Goal: Find specific page/section: Find specific page/section

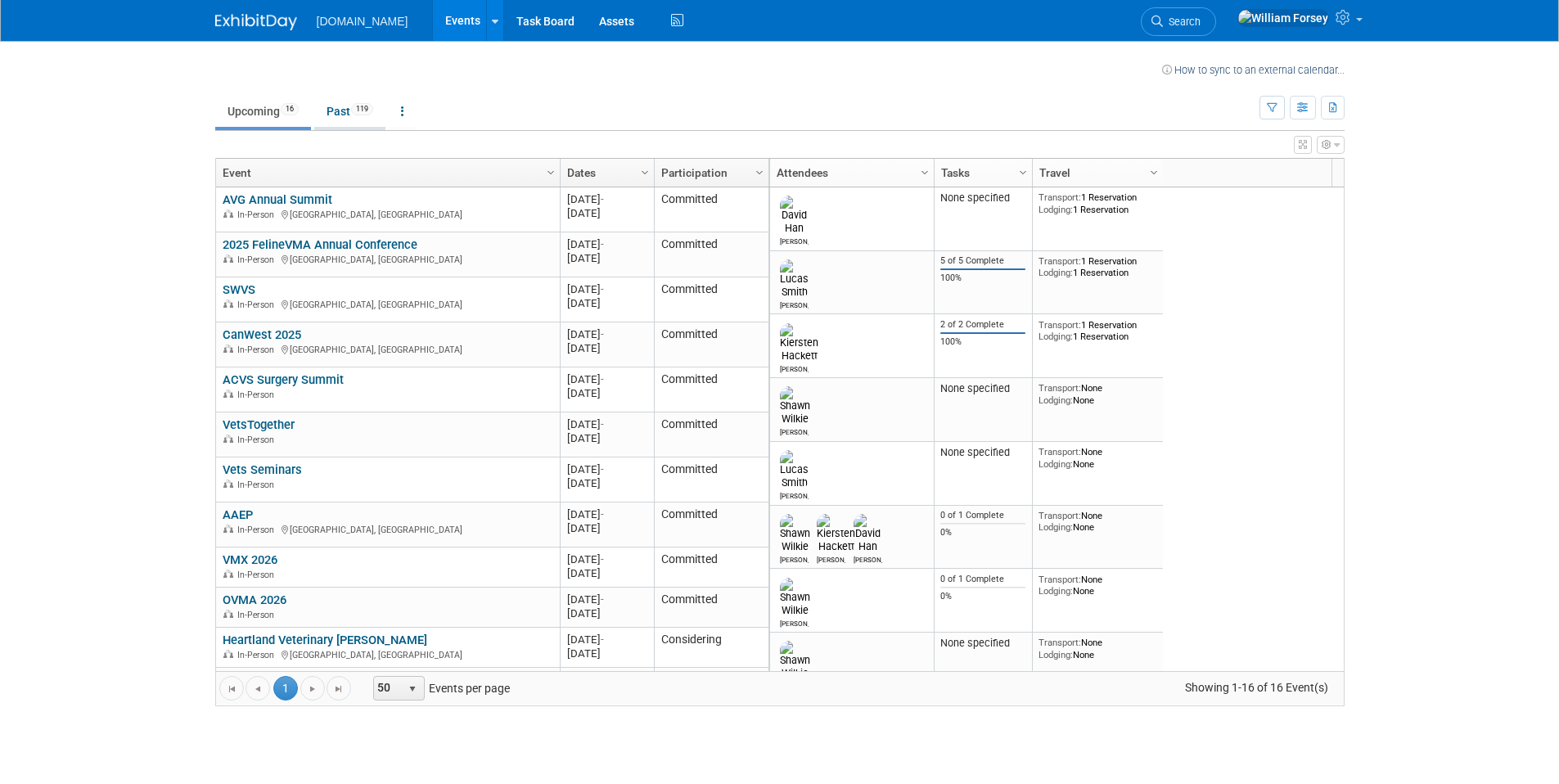
click at [344, 111] on link "Past 119" at bounding box center [350, 111] width 72 height 31
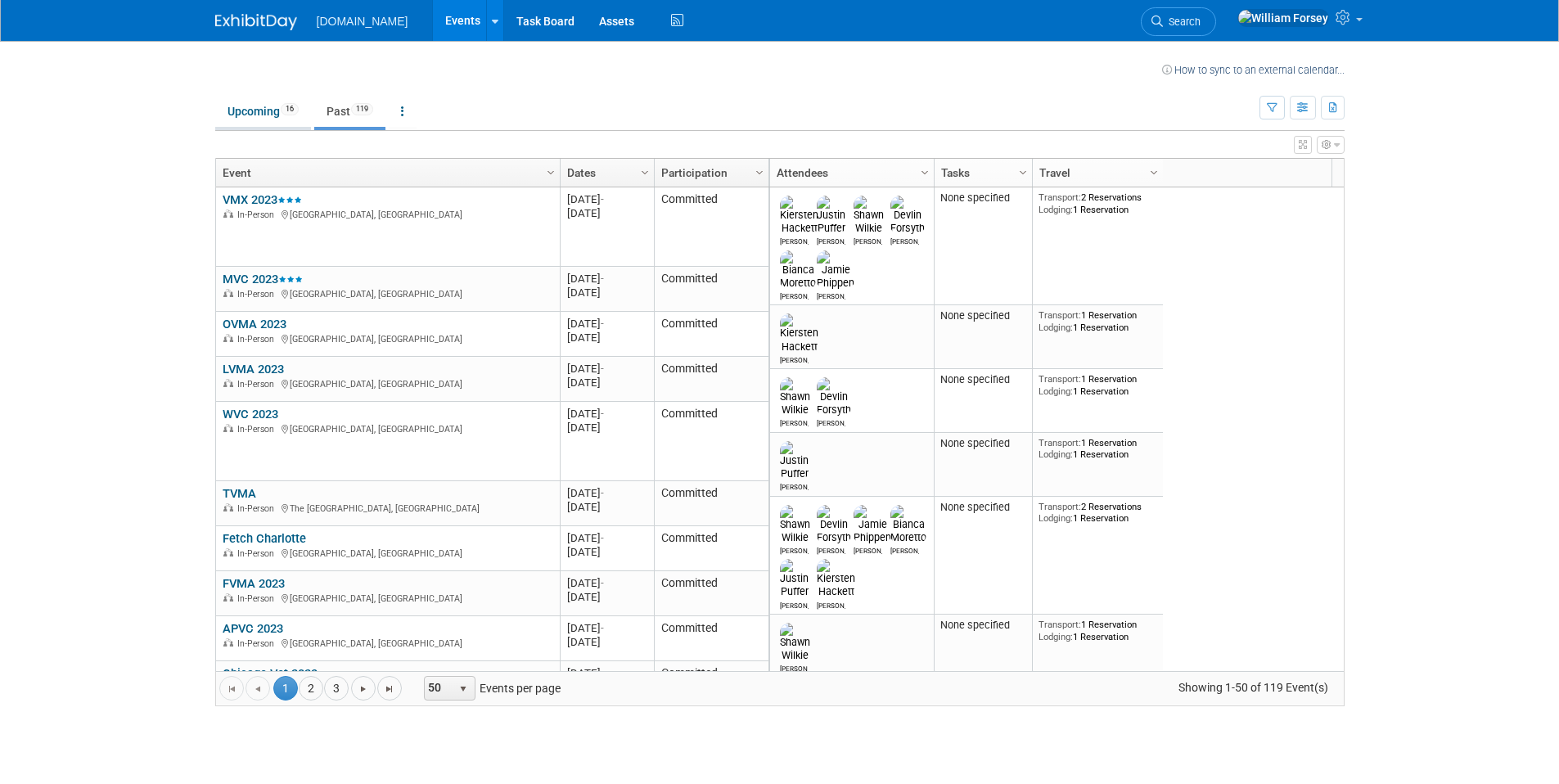
click at [258, 111] on link "Upcoming 16" at bounding box center [263, 111] width 96 height 31
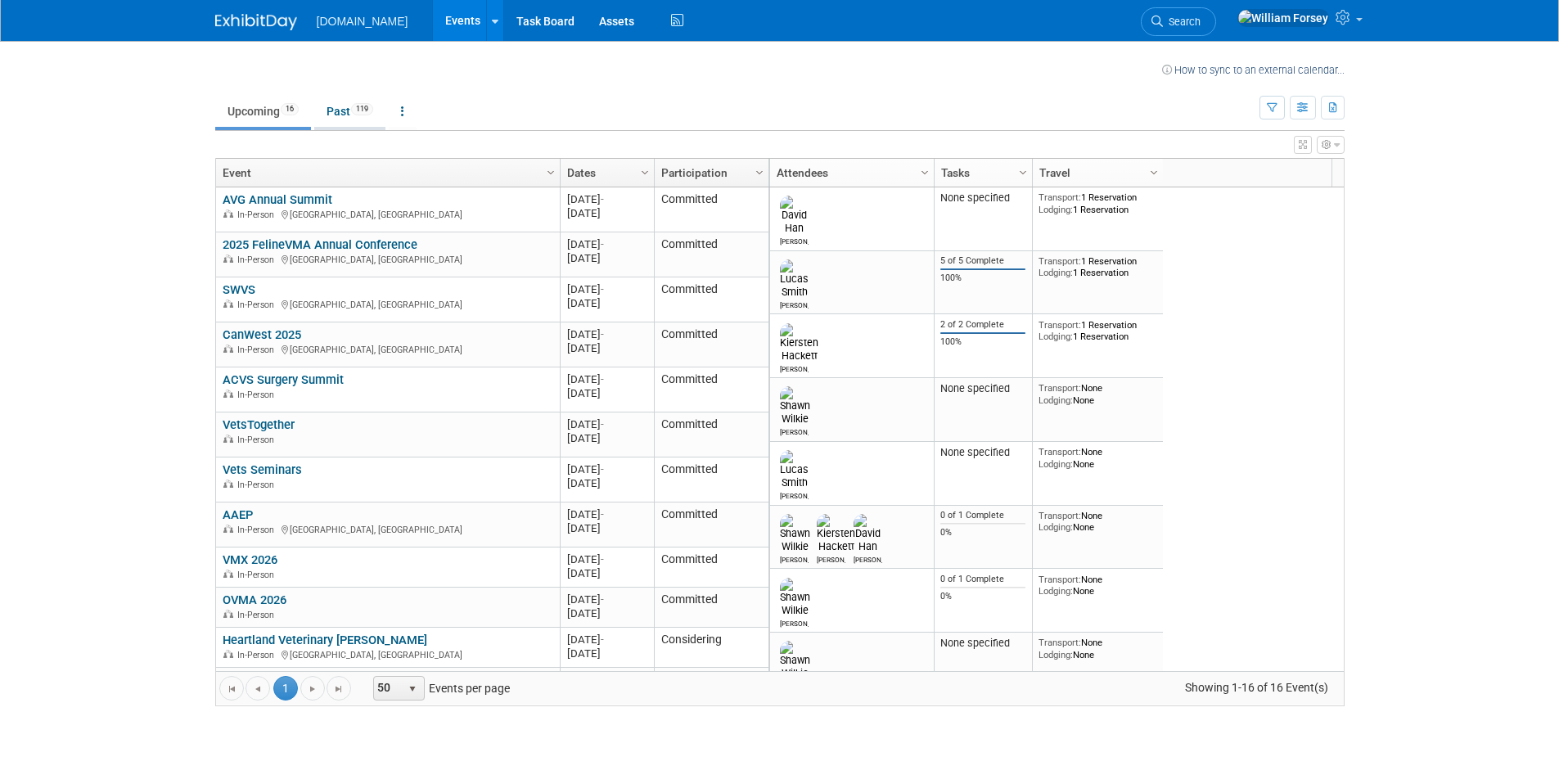
click at [331, 114] on link "Past 119" at bounding box center [350, 111] width 72 height 31
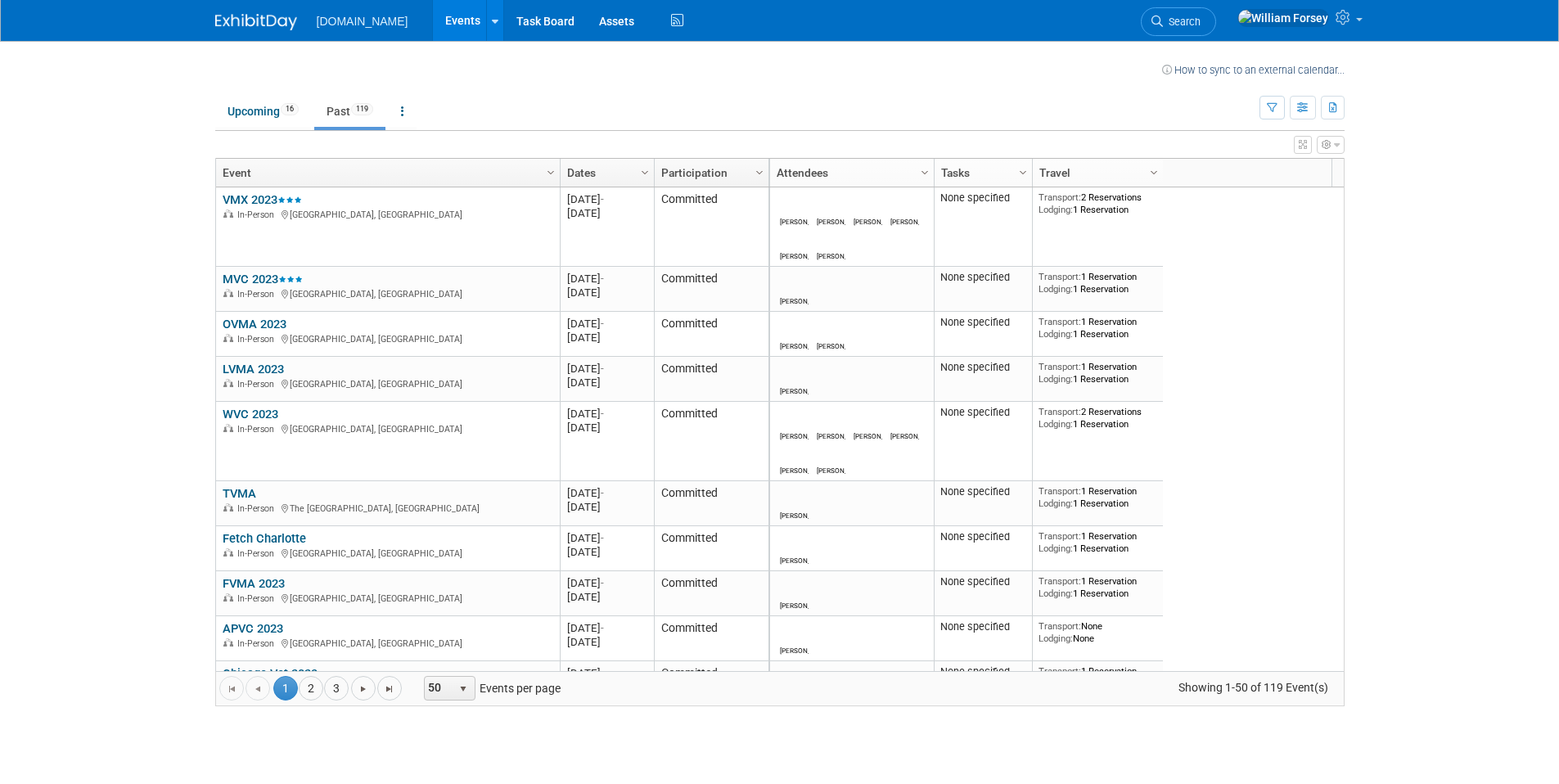
click at [612, 170] on link "Dates" at bounding box center [604, 172] width 76 height 28
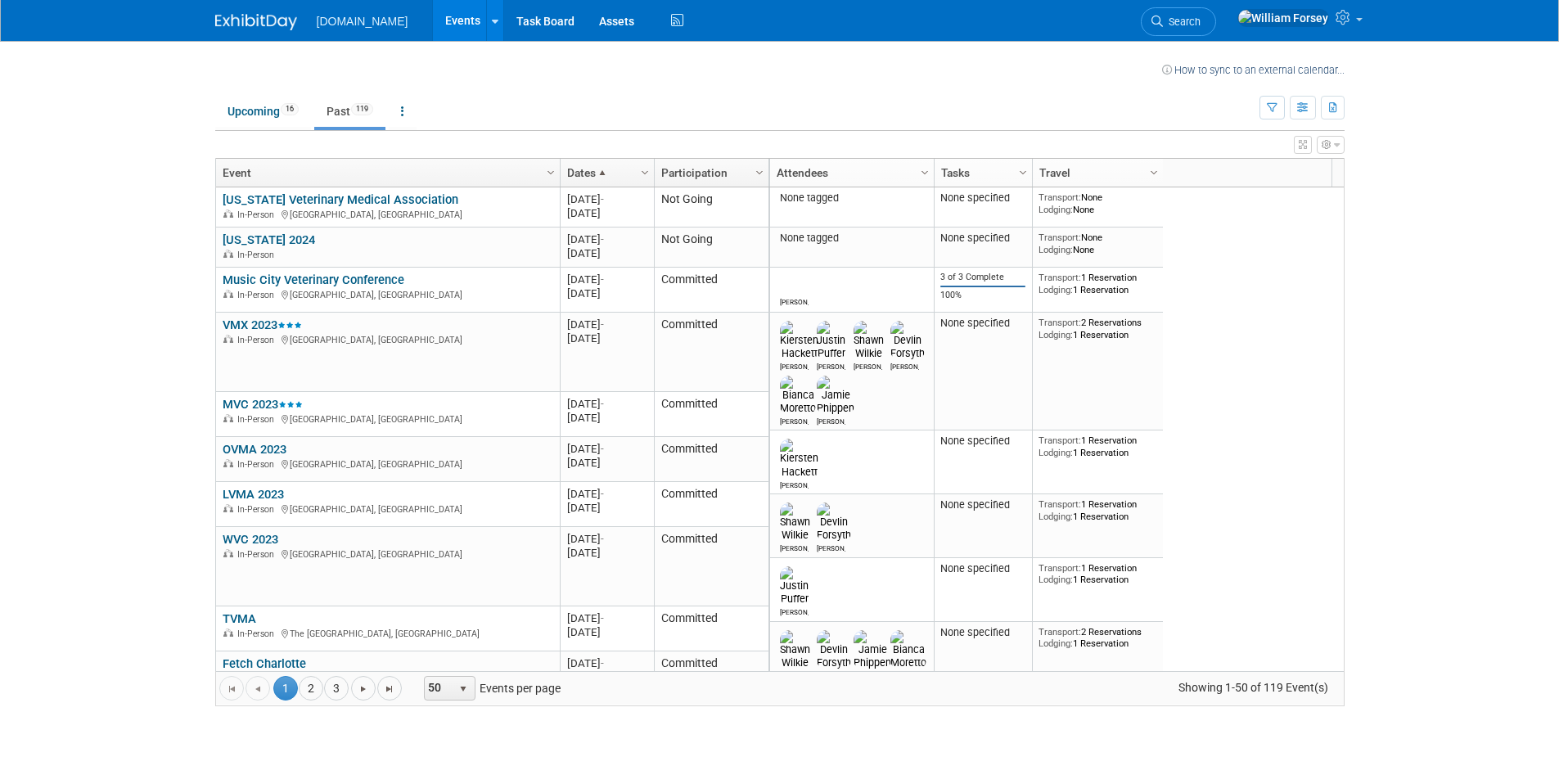
click at [590, 173] on link "Dates" at bounding box center [604, 172] width 76 height 28
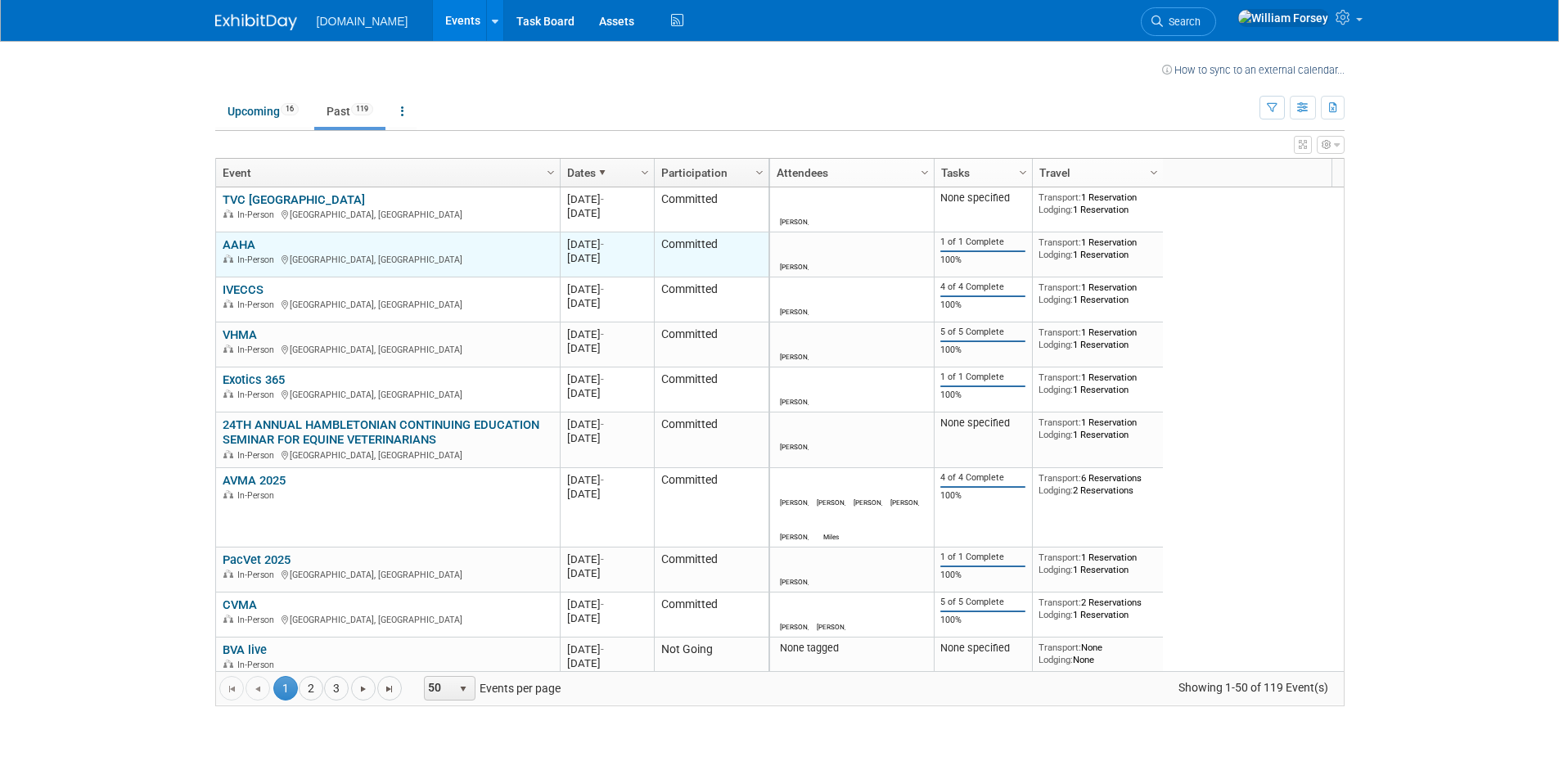
click at [246, 244] on link "AAHA" at bounding box center [239, 244] width 33 height 15
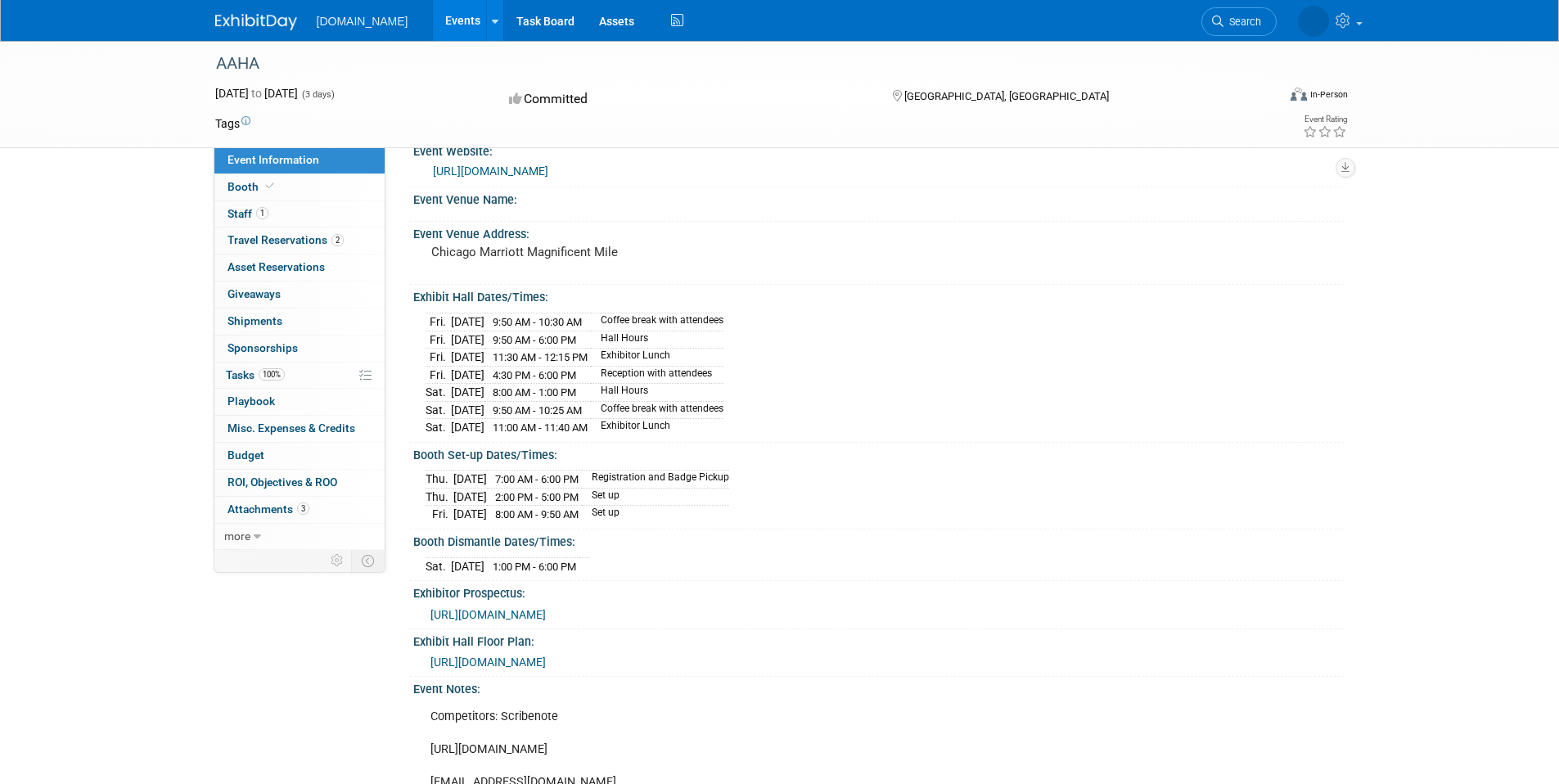
scroll to position [114, 0]
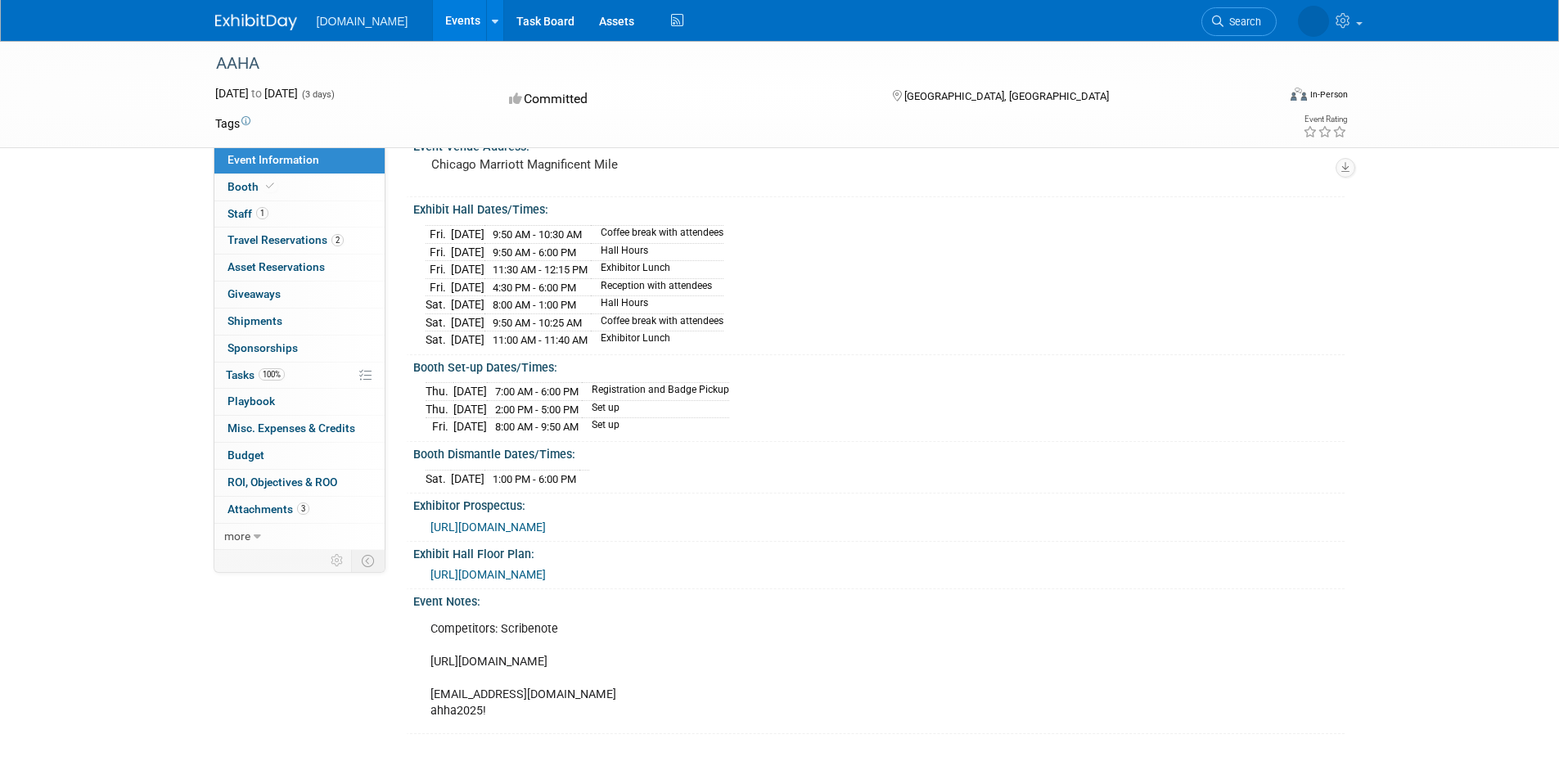
click at [545, 570] on span "[URL][DOMAIN_NAME]" at bounding box center [487, 574] width 115 height 14
